Goal: Task Accomplishment & Management: Use online tool/utility

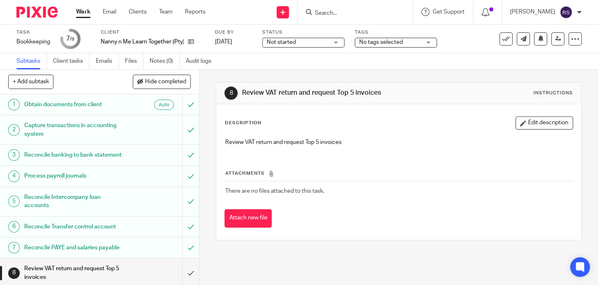
scroll to position [40, 0]
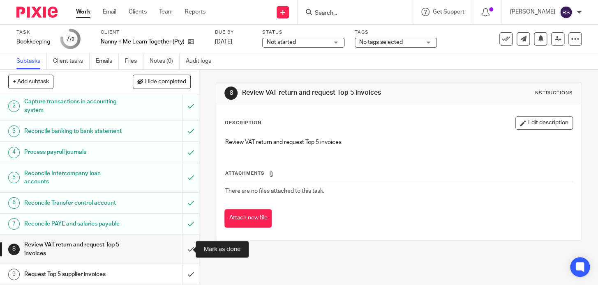
click at [184, 251] on input "submit" at bounding box center [99, 249] width 199 height 29
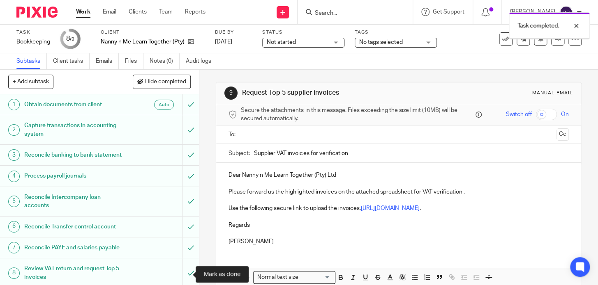
scroll to position [40, 0]
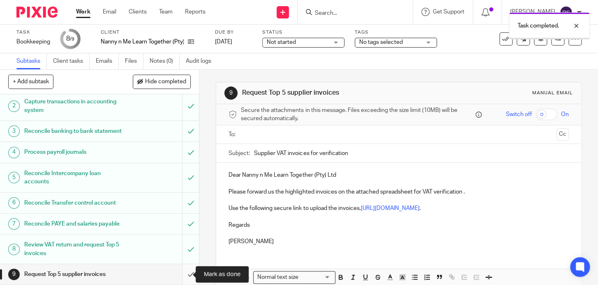
click at [184, 274] on input "submit" at bounding box center [99, 275] width 199 height 21
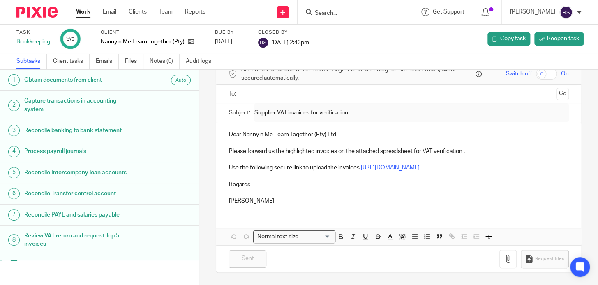
scroll to position [15, 0]
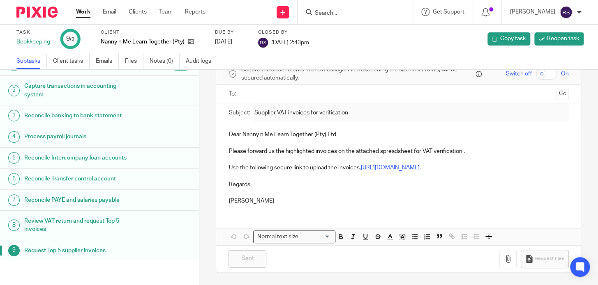
click at [346, 10] on input "Search" at bounding box center [351, 13] width 74 height 7
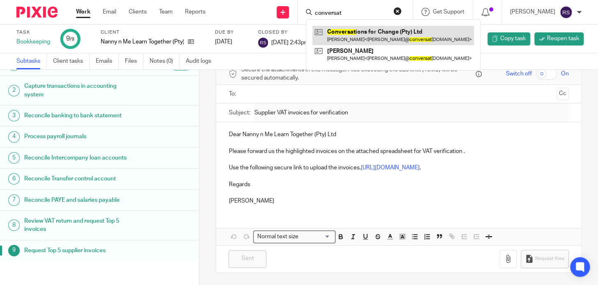
type input "conversat"
click at [363, 37] on link at bounding box center [392, 35] width 161 height 19
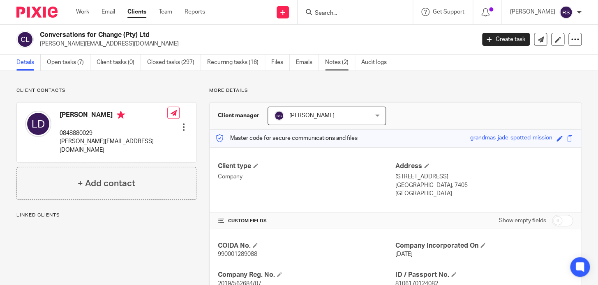
click at [341, 64] on link "Notes (2)" at bounding box center [340, 63] width 30 height 16
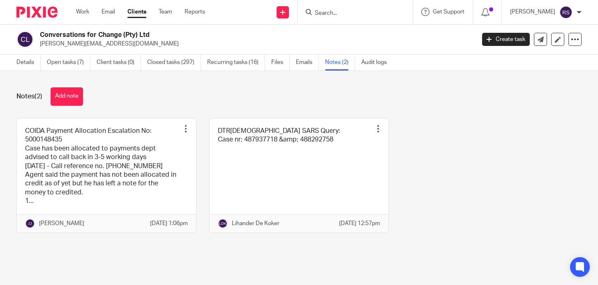
click at [25, 63] on link "Details" at bounding box center [28, 63] width 24 height 16
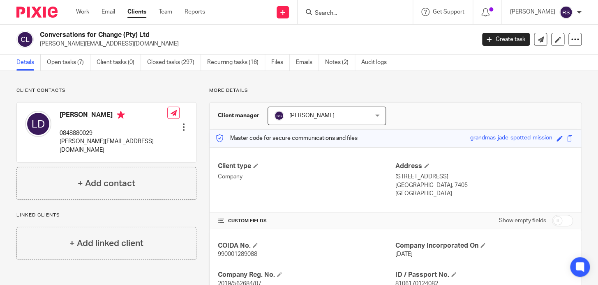
click at [352, 12] on input "Search" at bounding box center [351, 13] width 74 height 7
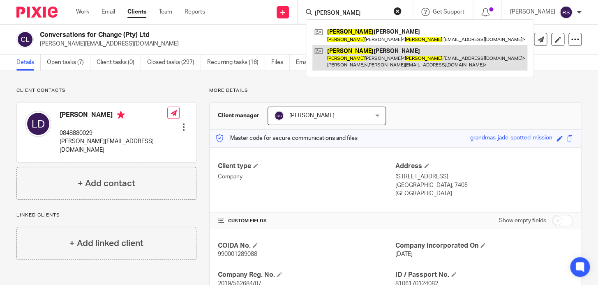
type input "susan"
click at [386, 57] on link at bounding box center [419, 57] width 215 height 25
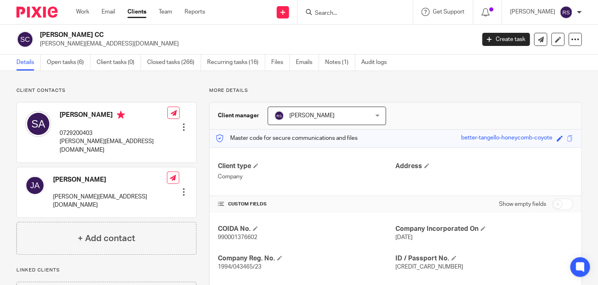
click at [348, 10] on input "Search" at bounding box center [351, 13] width 74 height 7
click at [58, 62] on link "Open tasks (6)" at bounding box center [69, 63] width 44 height 16
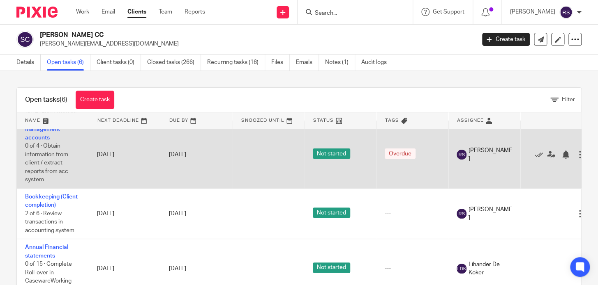
scroll to position [122, 0]
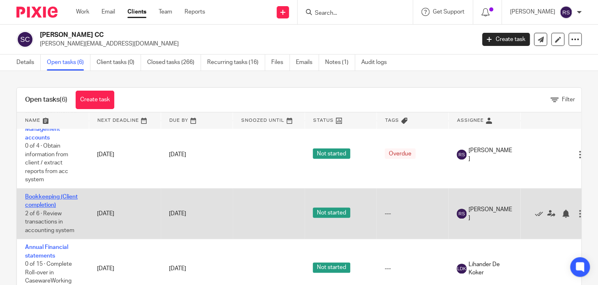
click at [49, 197] on link "Bookkeeping (Client completion)" at bounding box center [51, 201] width 53 height 14
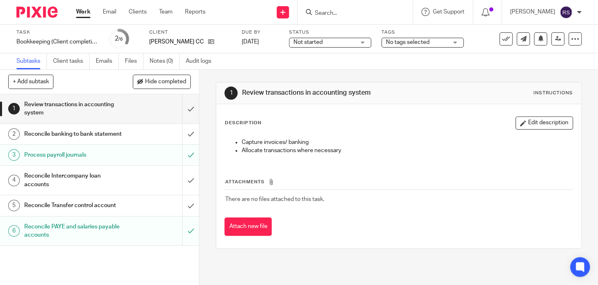
click at [115, 237] on h1 "Reconcile PAYE and salaries payable accounts" at bounding box center [74, 231] width 100 height 21
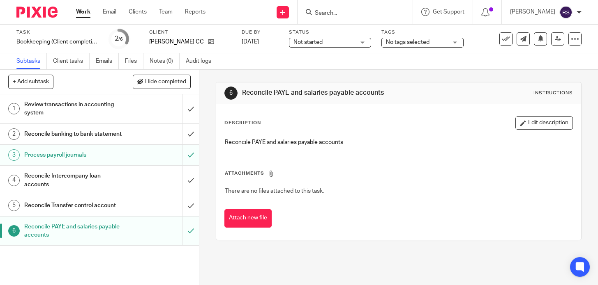
click at [111, 166] on link "3 Process payroll journals" at bounding box center [91, 155] width 182 height 21
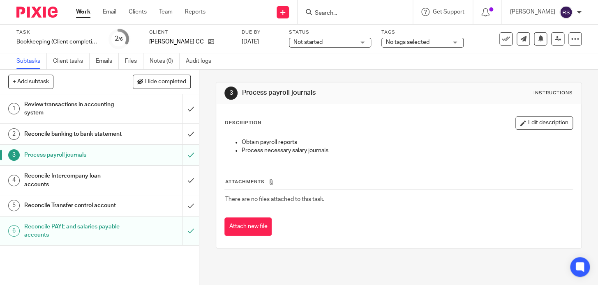
drag, startPoint x: 332, startPoint y: 99, endPoint x: 240, endPoint y: 99, distance: 92.4
click at [240, 99] on div "3 Process payroll journals Instructions" at bounding box center [398, 93] width 348 height 13
copy h1 "Process payroll journals"
